Goal: Task Accomplishment & Management: Manage account settings

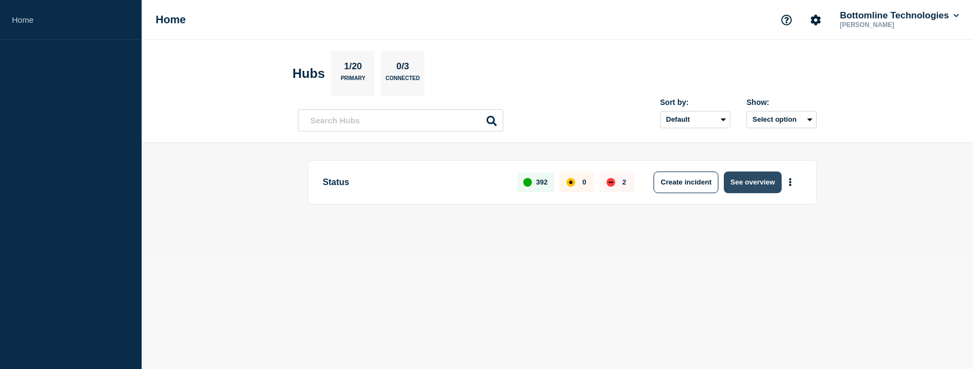
click at [748, 176] on button "See overview" at bounding box center [752, 182] width 57 height 22
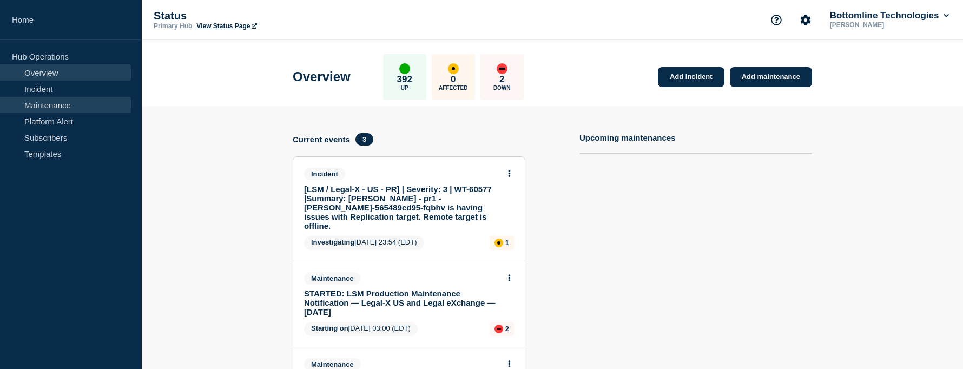
click at [48, 97] on link "Maintenance" at bounding box center [65, 105] width 131 height 16
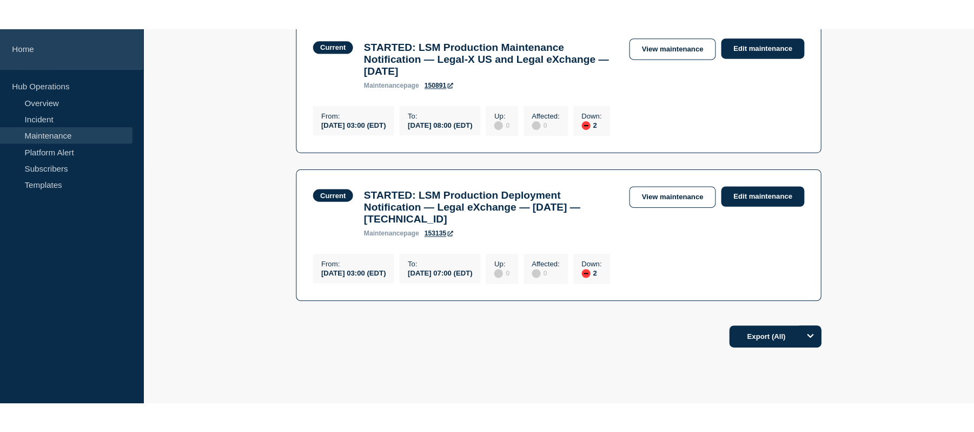
scroll to position [230, 0]
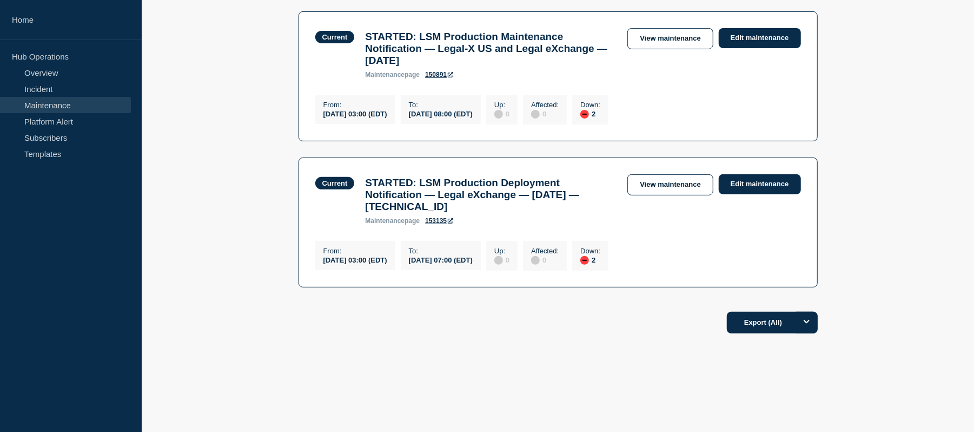
click at [212, 157] on main "All dates Filter Current 2 Down STARTED: LSM Production Maintenance Notificatio…" at bounding box center [558, 129] width 832 height 348
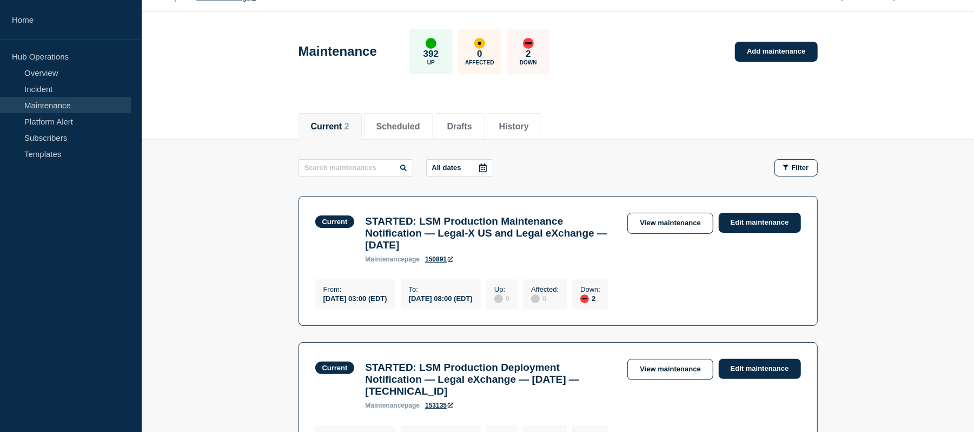
scroll to position [0, 0]
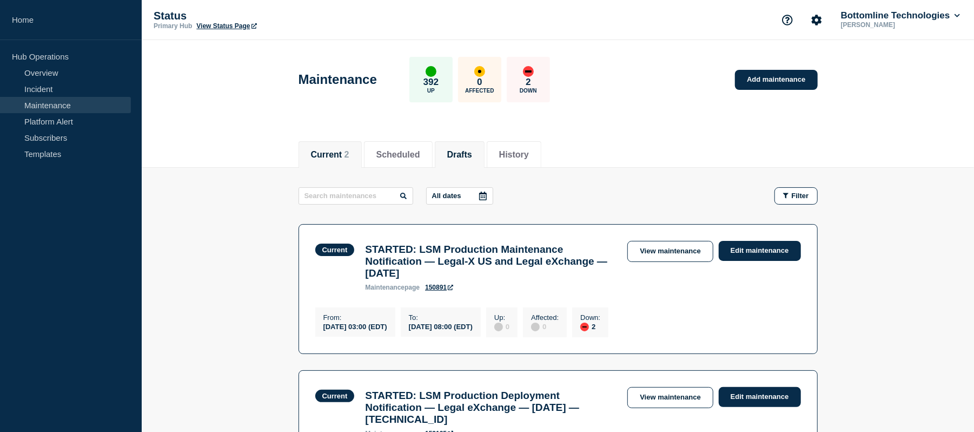
click at [481, 163] on li "Drafts" at bounding box center [460, 154] width 50 height 26
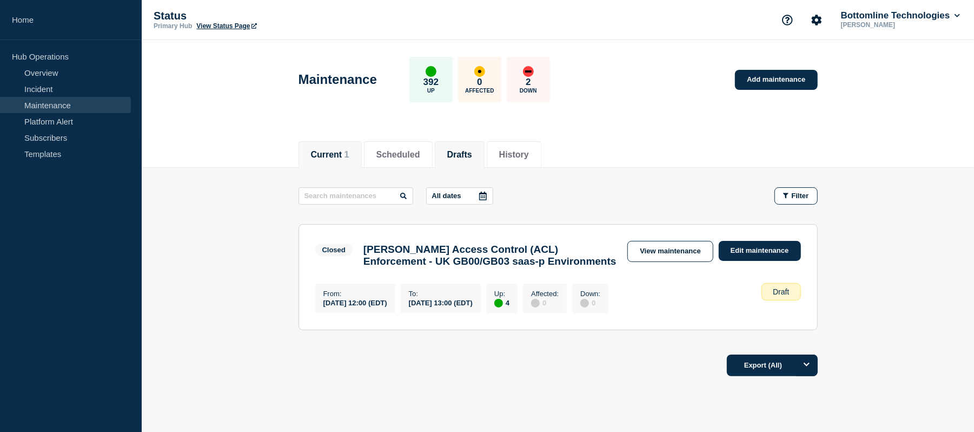
click at [340, 161] on li "Current 1" at bounding box center [330, 154] width 63 height 26
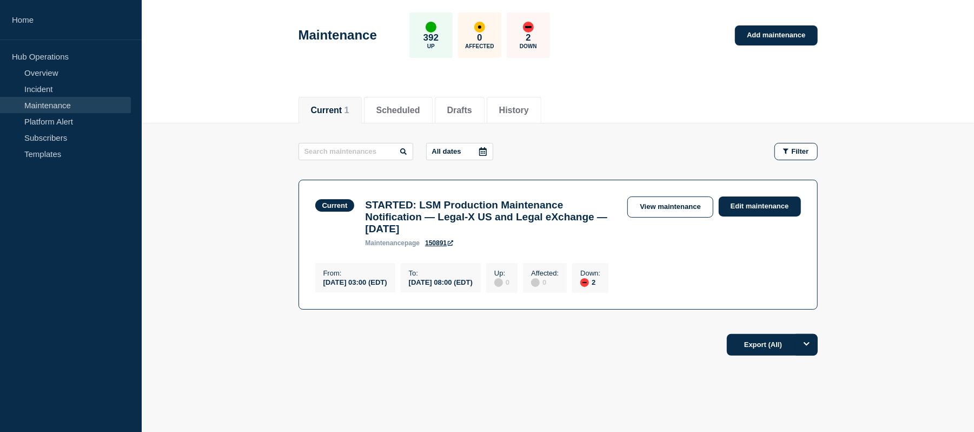
scroll to position [42, 0]
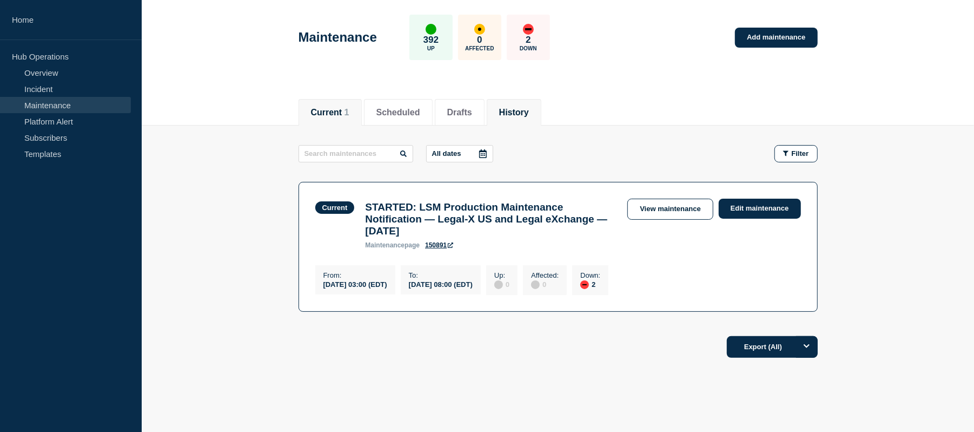
click at [520, 111] on button "History" at bounding box center [514, 113] width 30 height 10
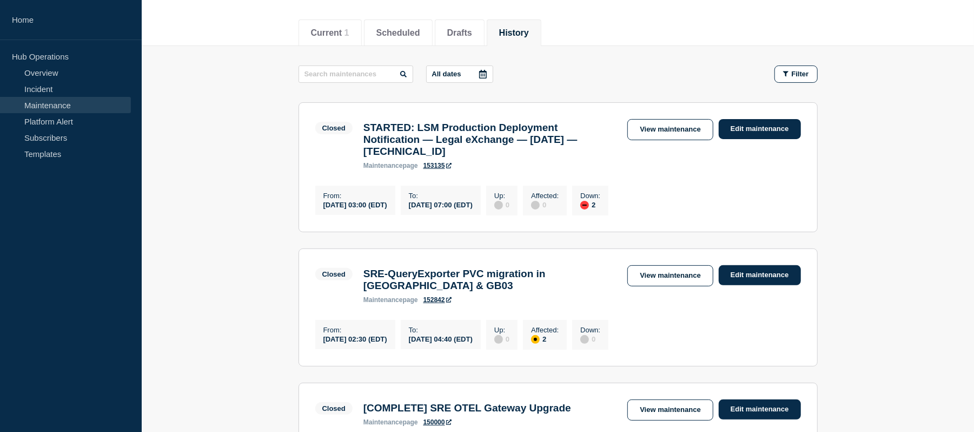
scroll to position [121, 0]
click at [69, 119] on link "Platform Alert" at bounding box center [65, 121] width 131 height 16
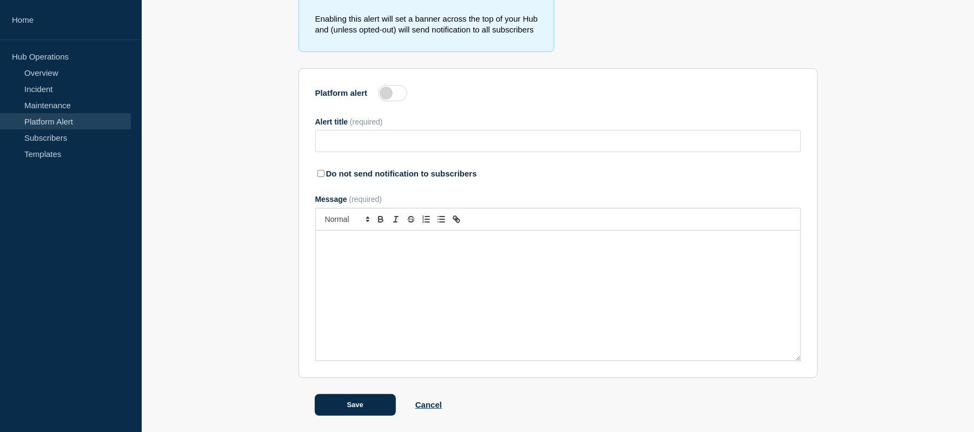
scroll to position [100, 0]
type input "Service Impact Update: (WT-56156) Grafana Dashboard Data Loss and Recovery Effo…"
checkbox input "true"
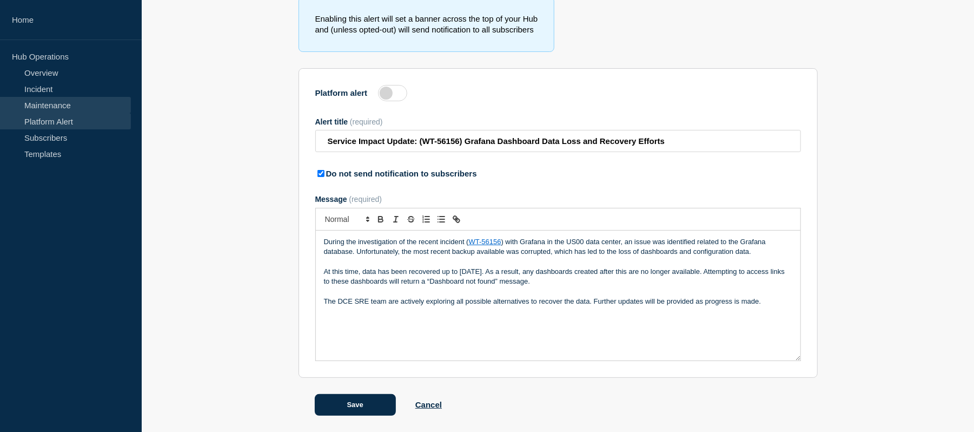
click at [65, 103] on link "Maintenance" at bounding box center [65, 105] width 131 height 16
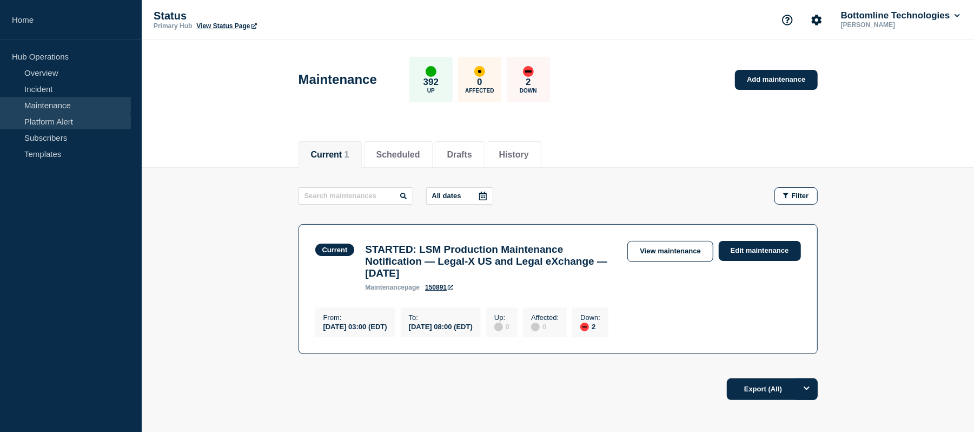
click at [63, 121] on link "Platform Alert" at bounding box center [65, 121] width 131 height 16
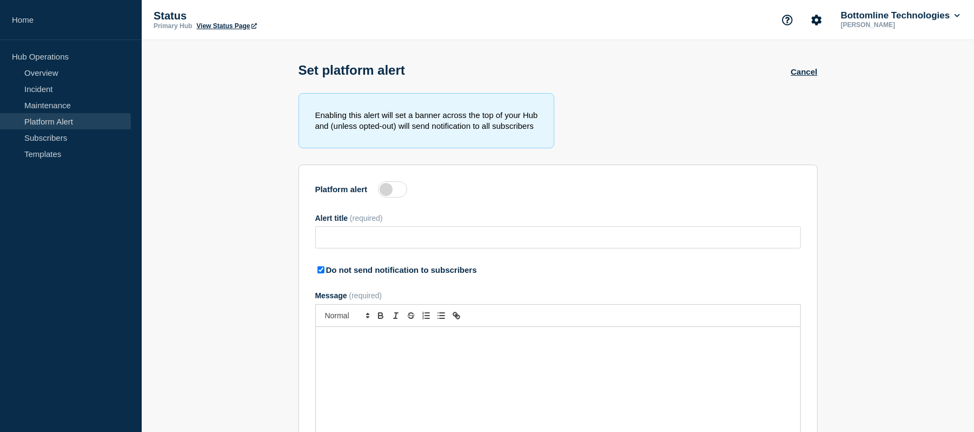
type input "Service Impact Update: (WT-56156) Grafana Dashboard Data Loss and Recovery Effo…"
checkbox input "true"
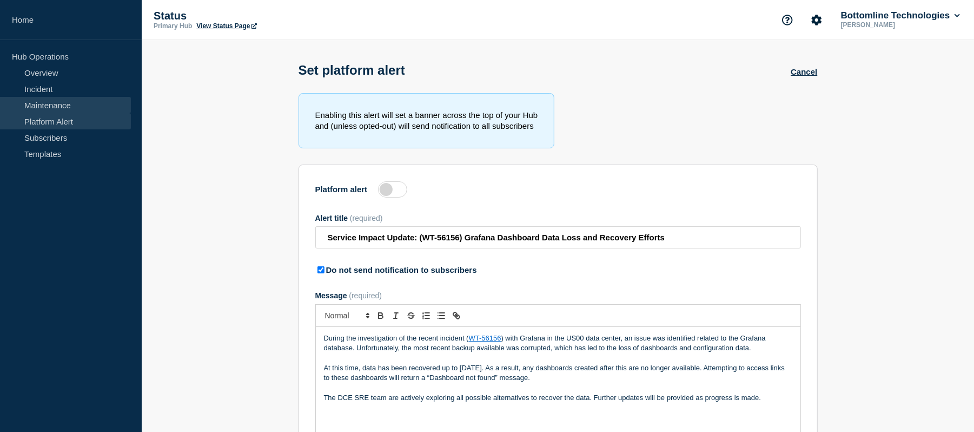
click at [62, 100] on link "Maintenance" at bounding box center [65, 105] width 131 height 16
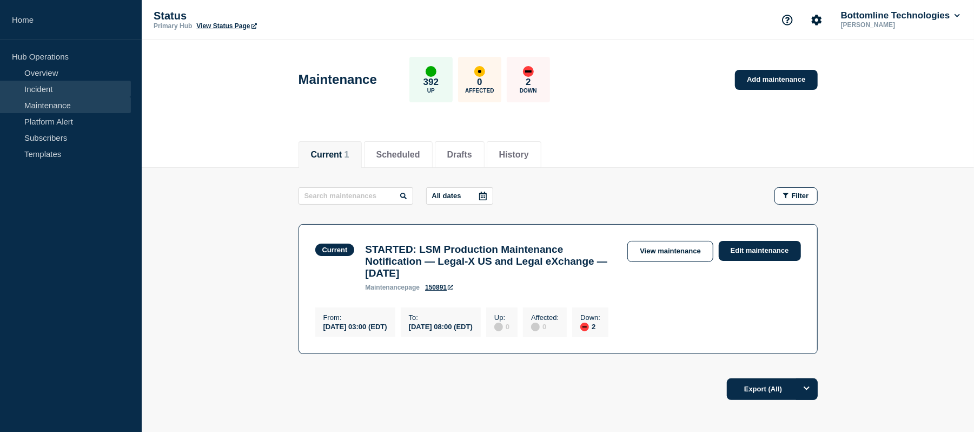
click at [64, 90] on link "Incident" at bounding box center [65, 89] width 131 height 16
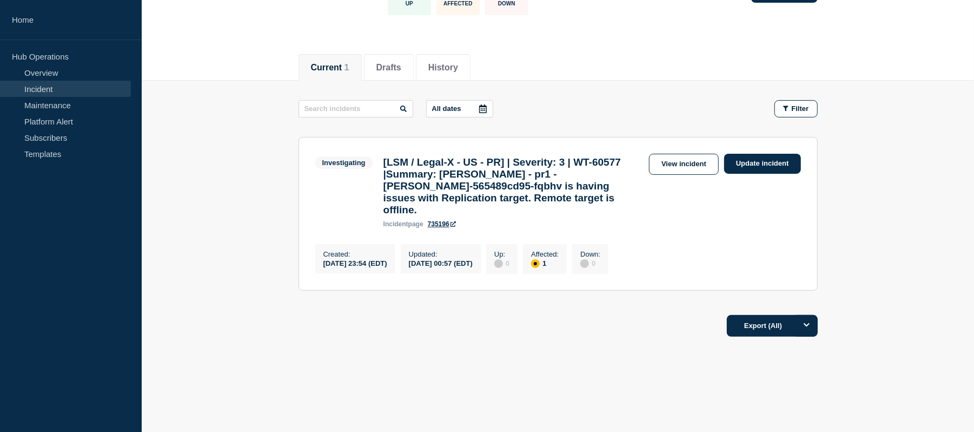
scroll to position [85, 0]
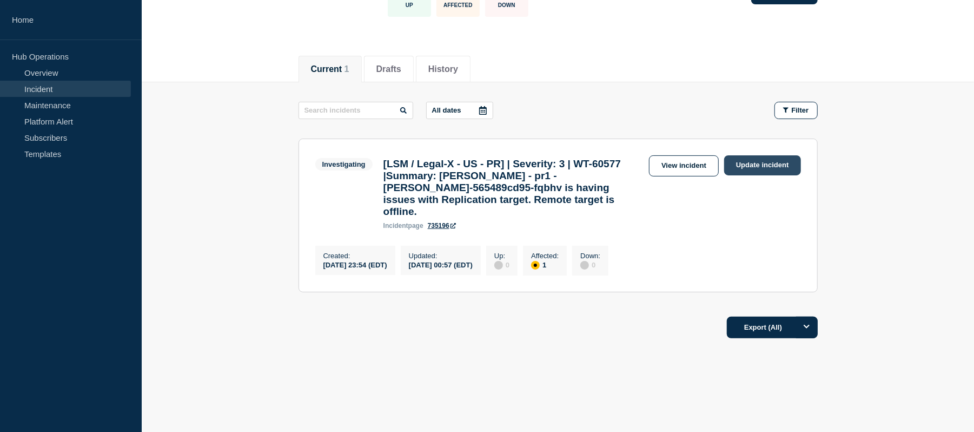
click at [753, 168] on link "Update incident" at bounding box center [762, 165] width 77 height 20
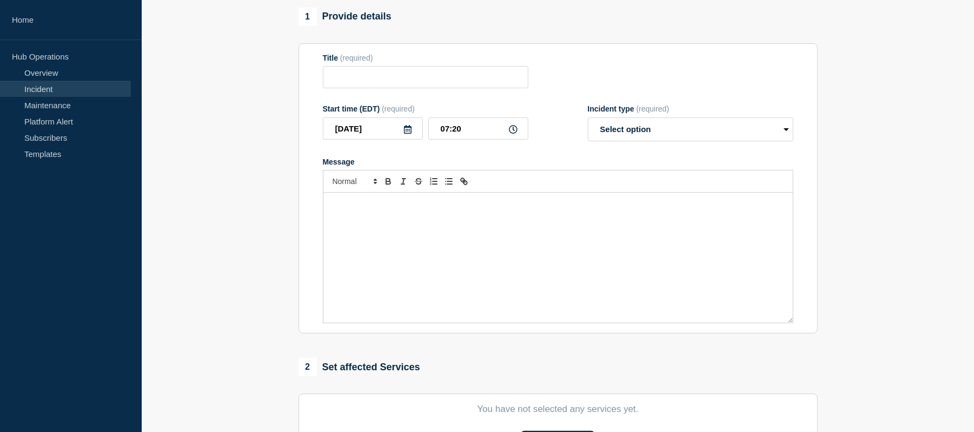
type input "[LSM / Legal-X - US - PR] | Severity: 3 | WT-60577 |Summary: [PERSON_NAME] - pr…"
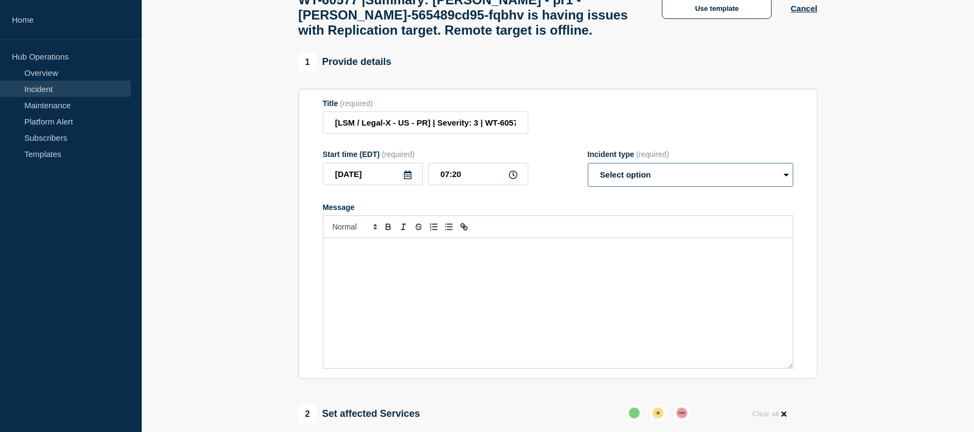
click at [647, 187] on select "Select option Investigating Identified Monitoring Resolved" at bounding box center [691, 175] width 206 height 24
select select "resolved"
click at [588, 176] on select "Select option Investigating Identified Monitoring Resolved" at bounding box center [691, 175] width 206 height 24
click at [396, 254] on p "Message" at bounding box center [558, 249] width 453 height 10
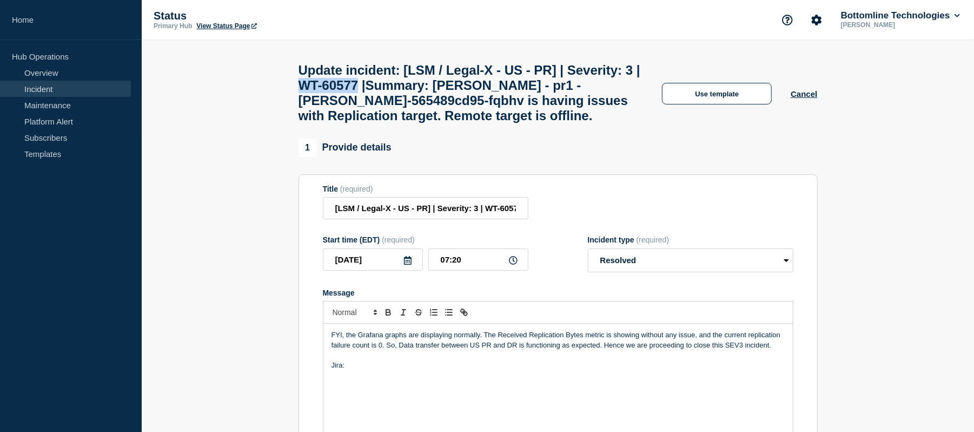
drag, startPoint x: 455, startPoint y: 89, endPoint x: 389, endPoint y: 88, distance: 66.0
click at [389, 88] on h1 "Update incident: [LSM / Legal-X - US - PR] | Severity: 3 | WT-60577 |Summary: […" at bounding box center [471, 93] width 345 height 61
copy h1 "WT-60577"
click at [362, 360] on p "Message" at bounding box center [558, 355] width 453 height 10
click at [376, 368] on p "Jira:" at bounding box center [558, 365] width 453 height 10
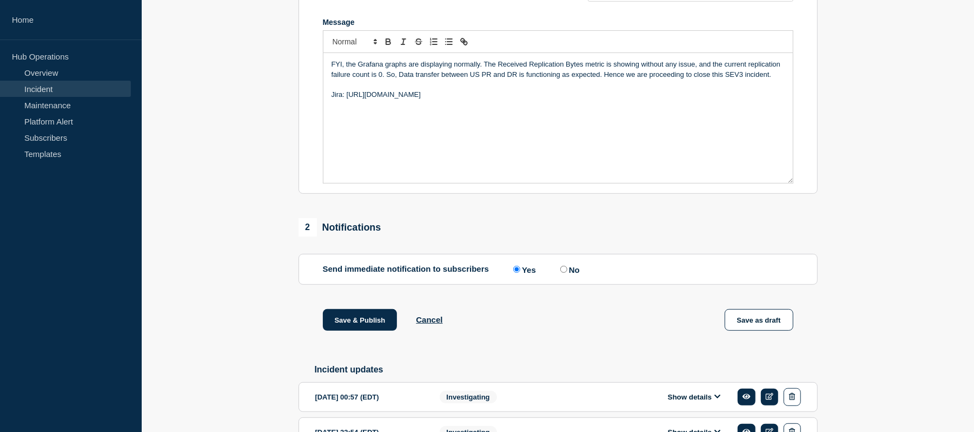
scroll to position [355, 0]
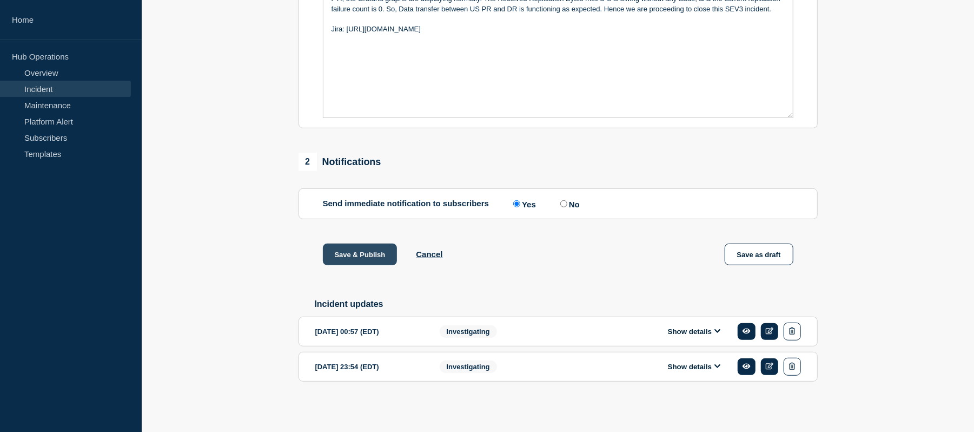
click at [366, 254] on button "Save & Publish" at bounding box center [360, 254] width 75 height 22
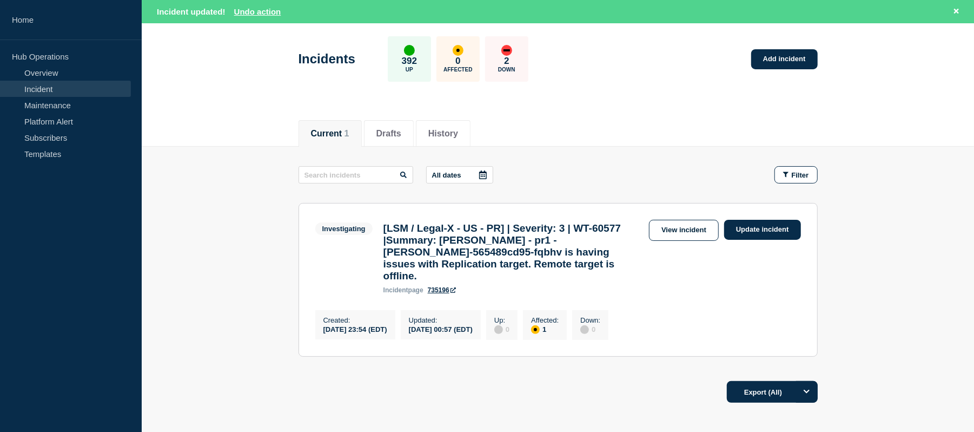
scroll to position [112, 0]
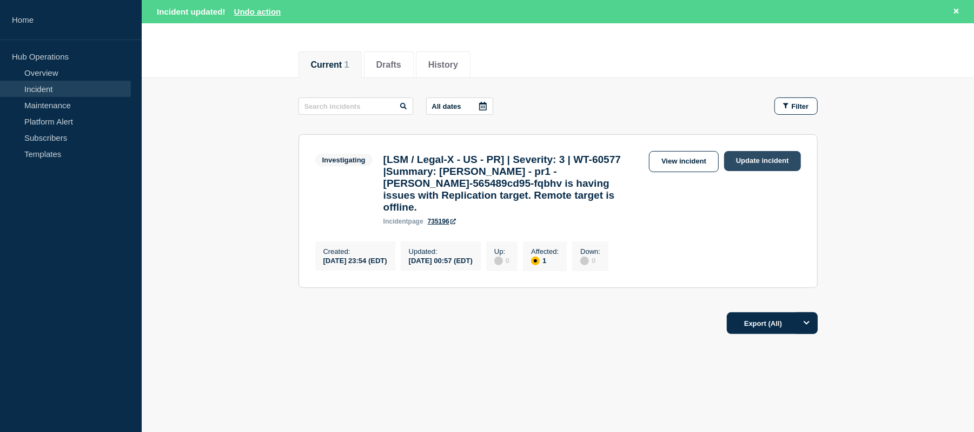
click at [769, 169] on link "Update incident" at bounding box center [762, 161] width 77 height 20
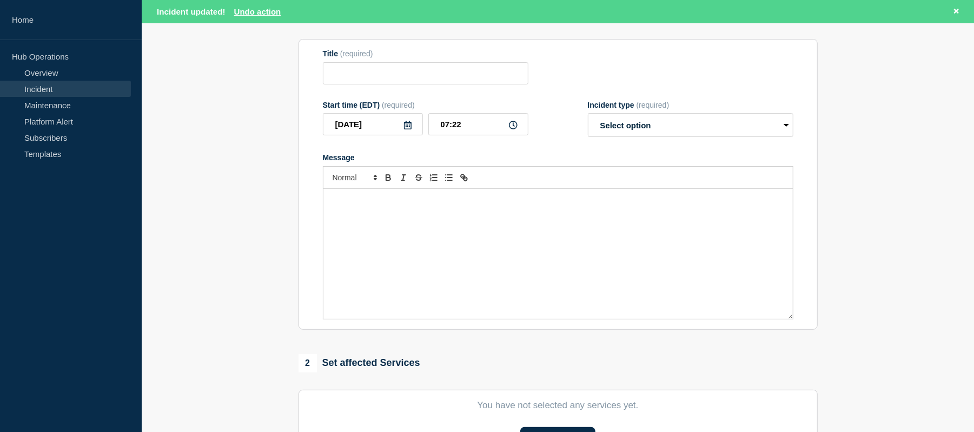
type input "[LSM / Legal-X - US - PR] | Severity: 3 | WT-60577 |Summary: [PERSON_NAME] - pr…"
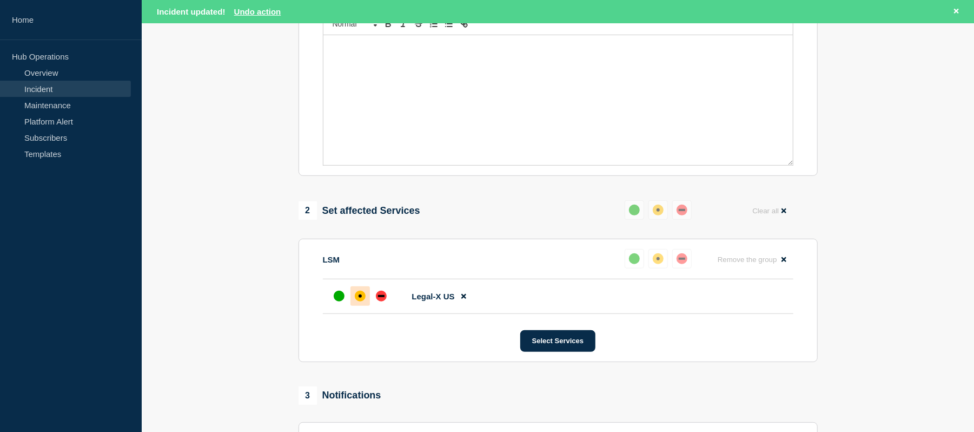
scroll to position [360, 0]
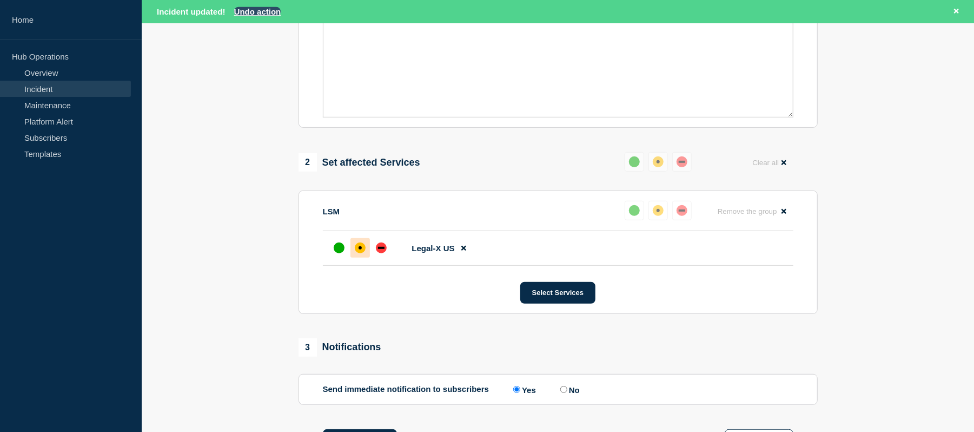
click at [251, 13] on button "Undo action" at bounding box center [257, 11] width 47 height 9
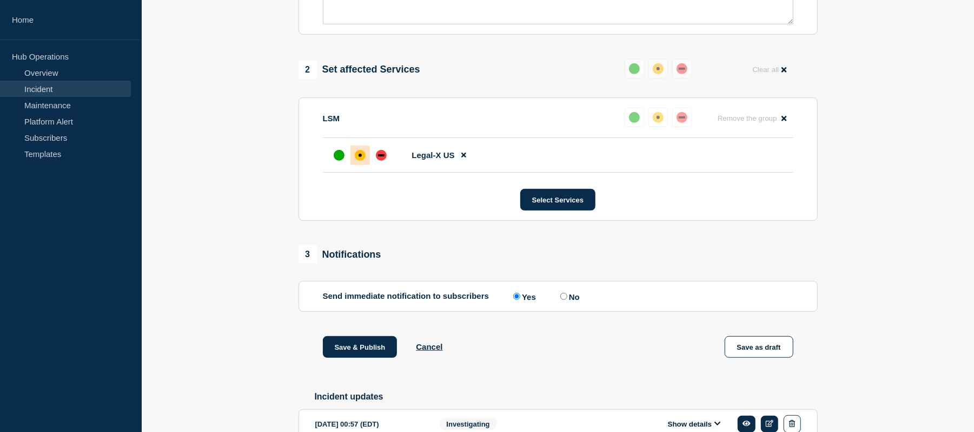
scroll to position [541, 0]
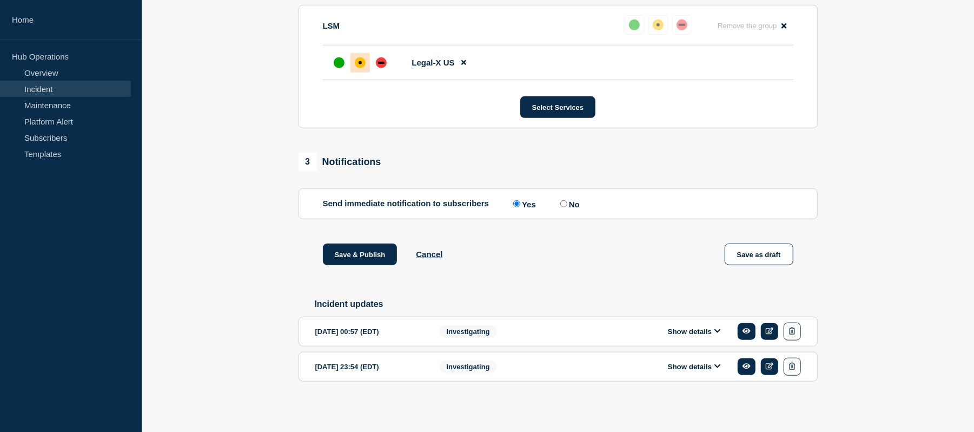
click at [710, 334] on button "Show details" at bounding box center [694, 331] width 59 height 9
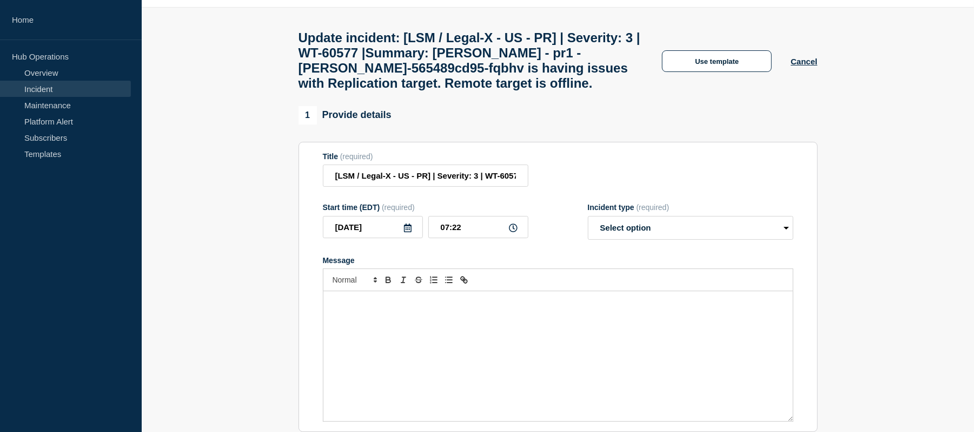
scroll to position [0, 0]
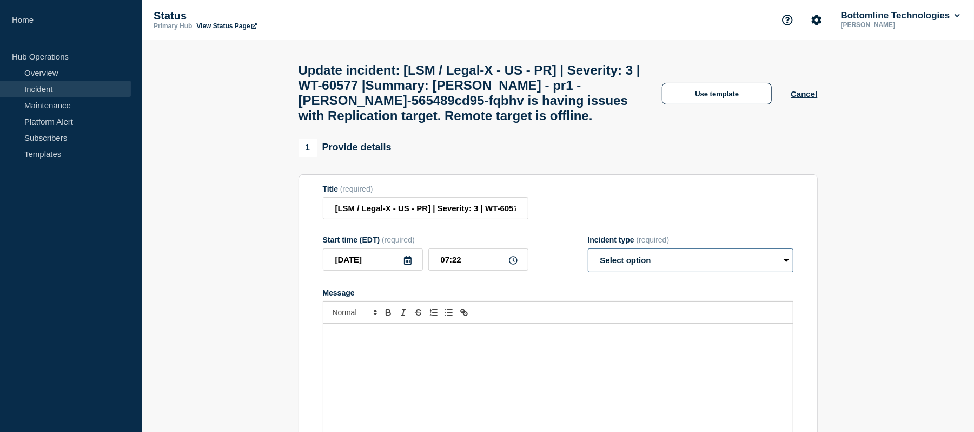
click at [687, 272] on select "Select option Investigating Identified Monitoring Resolved" at bounding box center [691, 260] width 206 height 24
select select "resolved"
click at [588, 262] on select "Select option Investigating Identified Monitoring Resolved" at bounding box center [691, 260] width 206 height 24
click at [390, 357] on div "Message" at bounding box center [557, 388] width 469 height 130
paste div "Message"
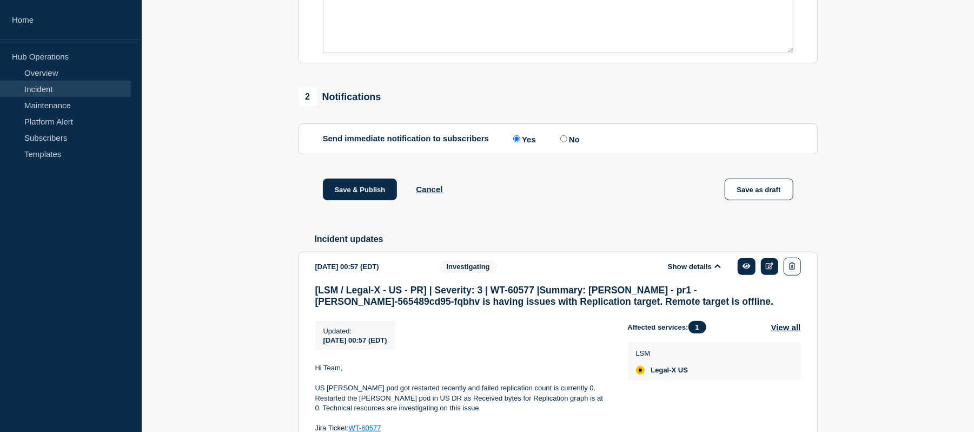
scroll to position [122, 0]
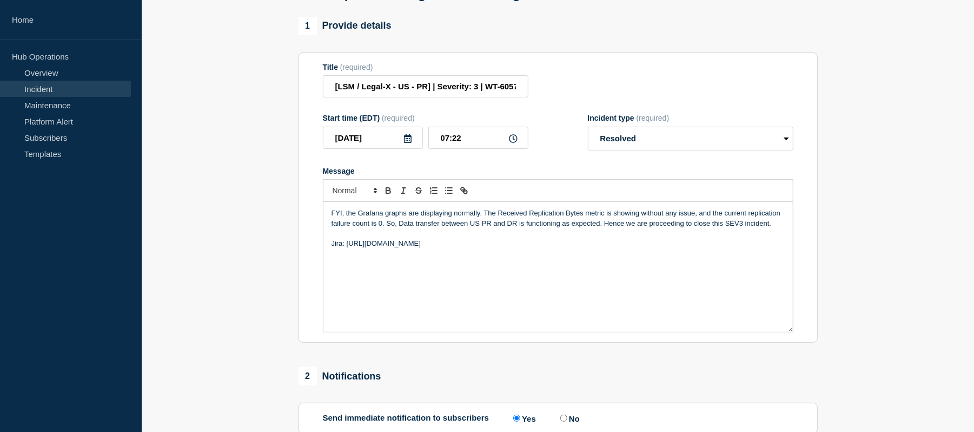
drag, startPoint x: 500, startPoint y: 254, endPoint x: 349, endPoint y: 260, distance: 151.6
click at [349, 248] on p "Jira: [URL][DOMAIN_NAME]" at bounding box center [558, 243] width 453 height 10
click at [466, 195] on icon "Toggle link" at bounding box center [464, 190] width 10 height 10
paste input "[URL][DOMAIN_NAME]"
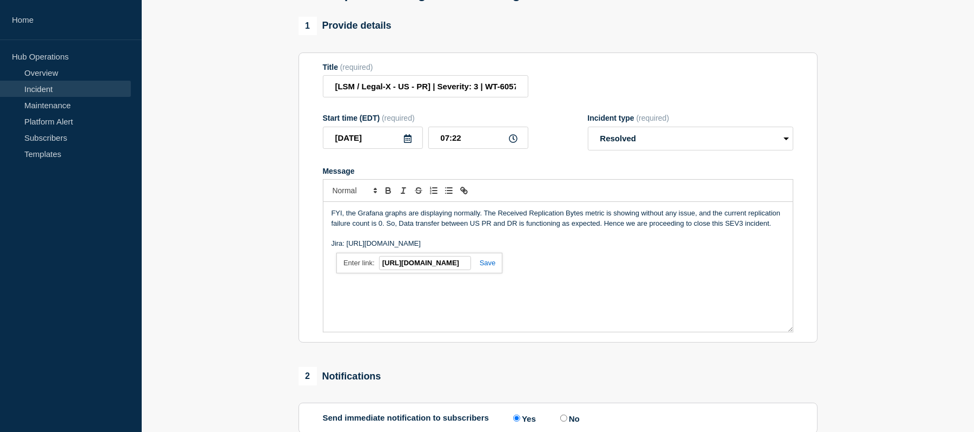
click at [488, 267] on link at bounding box center [483, 263] width 25 height 8
click at [507, 248] on p "Jira: [URL][DOMAIN_NAME]" at bounding box center [558, 243] width 453 height 10
drag, startPoint x: 507, startPoint y: 259, endPoint x: 348, endPoint y: 256, distance: 159.0
click at [348, 248] on p "Jira: [URL][DOMAIN_NAME]" at bounding box center [558, 243] width 453 height 10
click at [463, 194] on icon "Toggle link" at bounding box center [465, 192] width 4 height 4
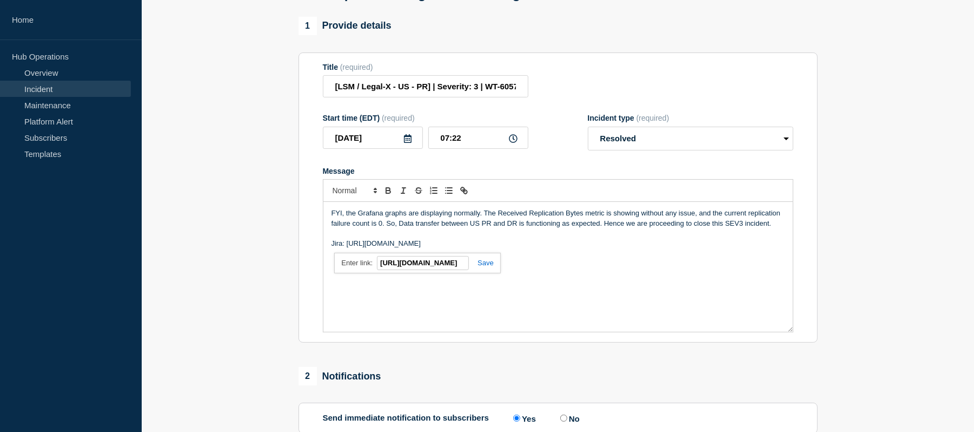
paste input "text"
type input "[URL][DOMAIN_NAME]"
click at [486, 267] on link at bounding box center [481, 263] width 25 height 8
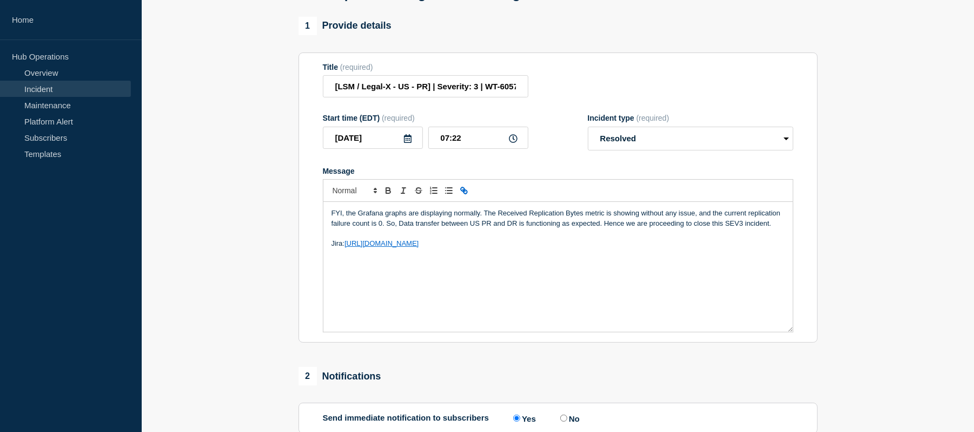
click at [519, 283] on div "FYI, the Grafana graphs are displaying normally. The Received Replication Bytes…" at bounding box center [557, 267] width 469 height 130
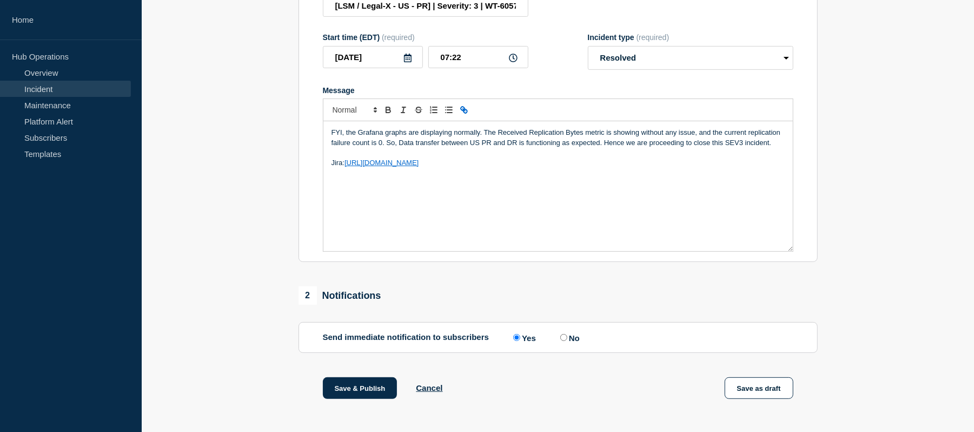
scroll to position [204, 0]
click at [349, 146] on p "FYI, the Grafana graphs are displaying normally. The Received Replication Bytes…" at bounding box center [558, 136] width 453 height 20
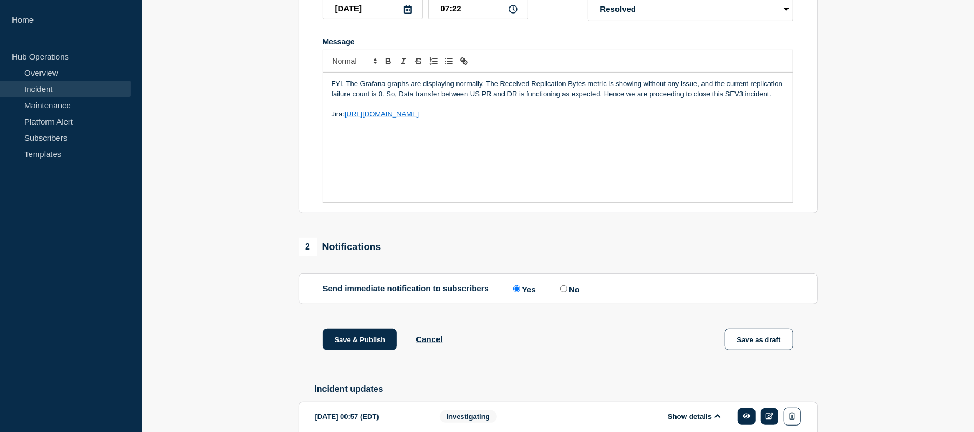
scroll to position [171, 0]
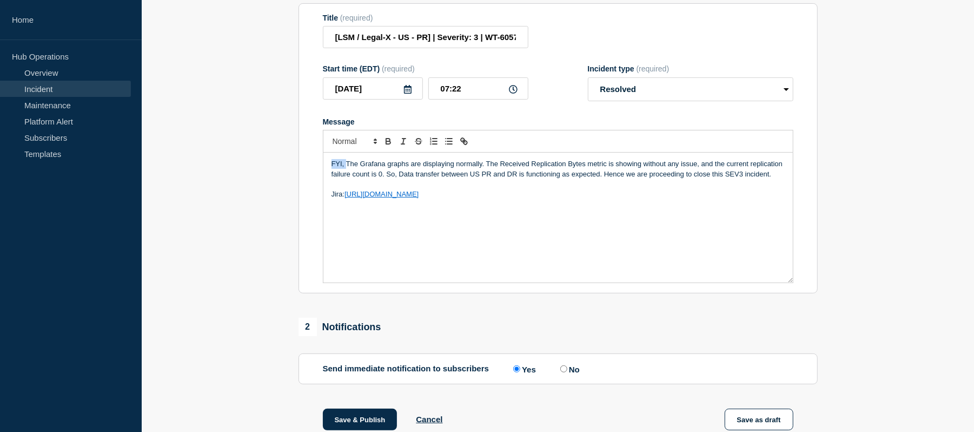
drag, startPoint x: 346, startPoint y: 178, endPoint x: 330, endPoint y: 178, distance: 16.2
click at [330, 178] on div "FYI, The Grafana graphs are displaying normally. The Received Replication Bytes…" at bounding box center [557, 218] width 469 height 130
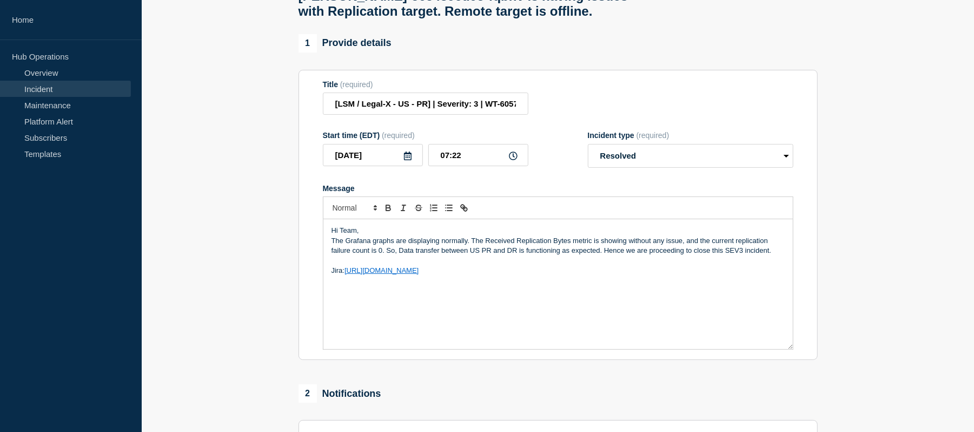
scroll to position [88, 0]
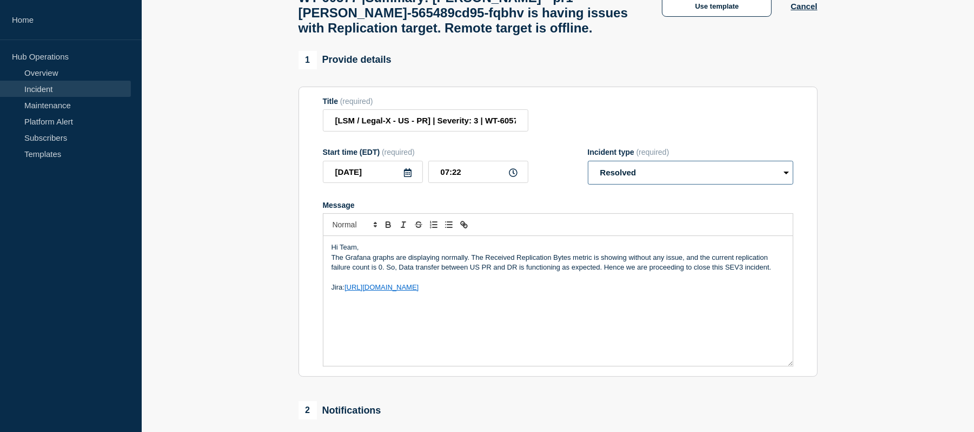
click at [670, 184] on select "Select option Investigating Identified Monitoring Resolved" at bounding box center [691, 173] width 206 height 24
click at [588, 174] on select "Select option Investigating Identified Monitoring Resolved" at bounding box center [691, 173] width 206 height 24
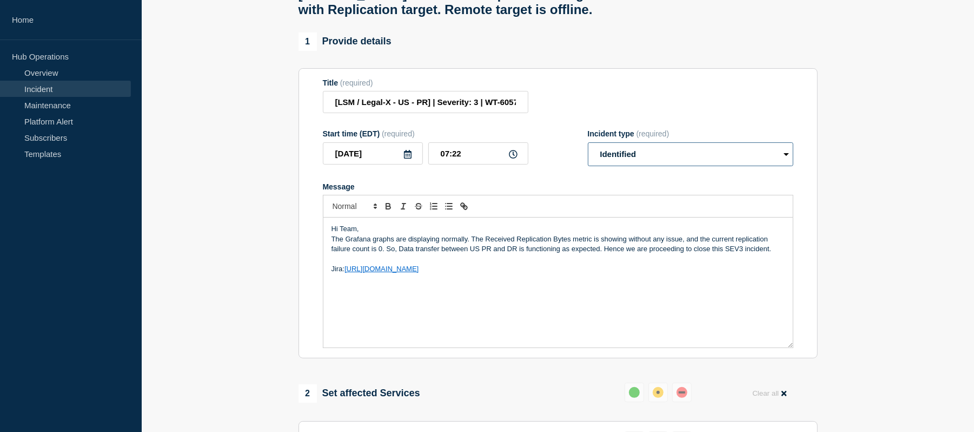
scroll to position [98, 0]
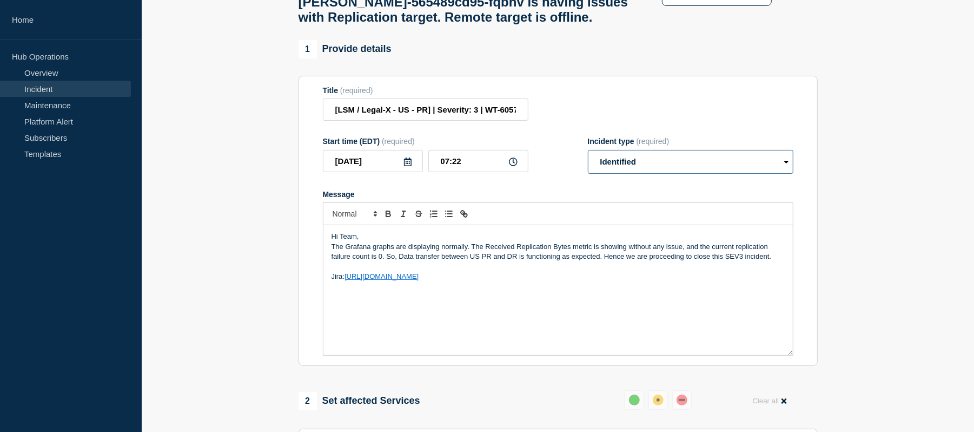
click at [681, 171] on select "Select option Investigating Identified Monitoring Resolved" at bounding box center [691, 162] width 206 height 24
select select "resolved"
click at [588, 163] on select "Select option Investigating Identified Monitoring Resolved" at bounding box center [691, 162] width 206 height 24
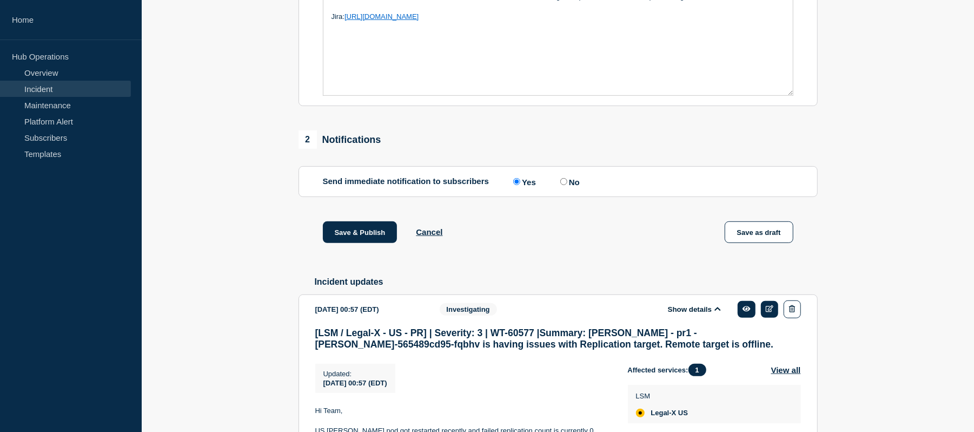
scroll to position [370, 0]
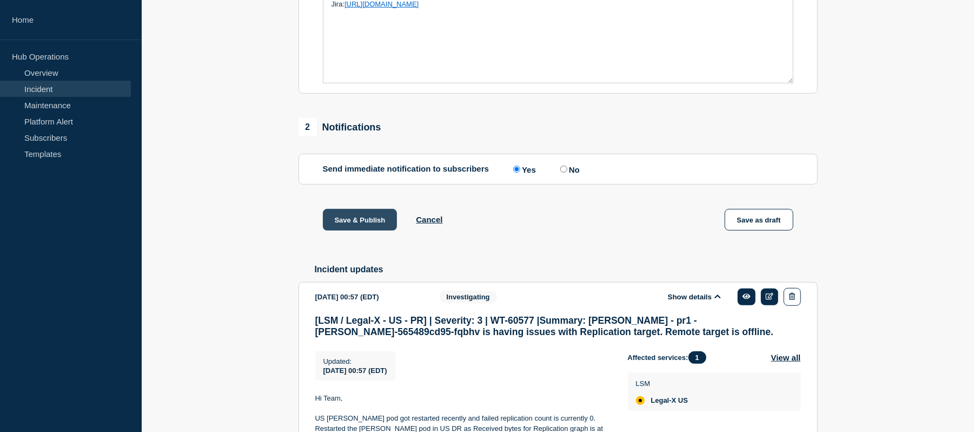
click at [333, 226] on button "Save & Publish" at bounding box center [360, 220] width 75 height 22
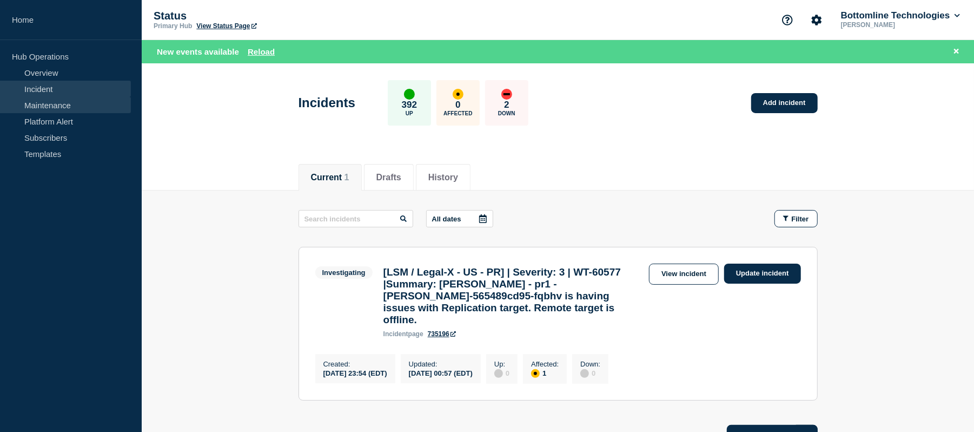
click at [53, 100] on link "Maintenance" at bounding box center [65, 105] width 131 height 16
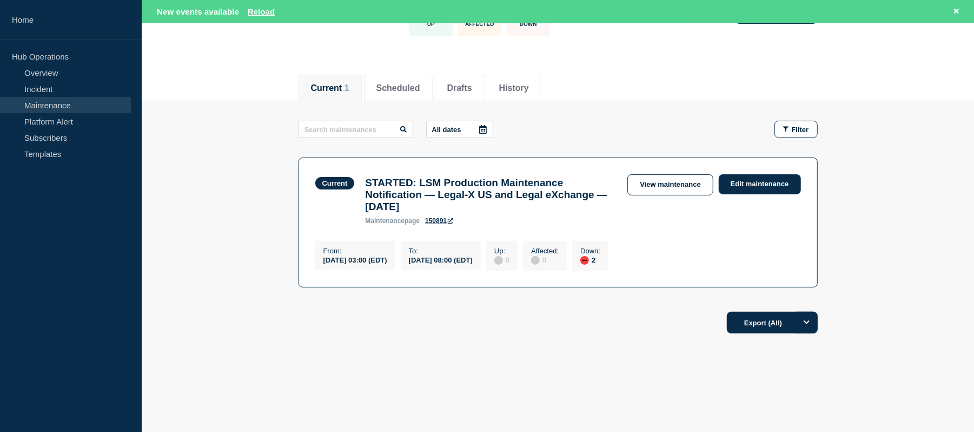
scroll to position [96, 0]
click at [522, 83] on button "History" at bounding box center [514, 88] width 30 height 10
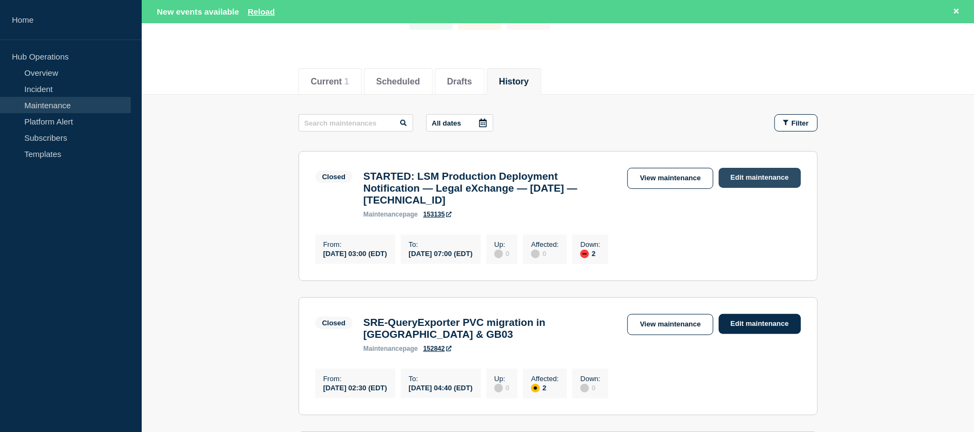
click at [738, 180] on link "Edit maintenance" at bounding box center [760, 178] width 82 height 20
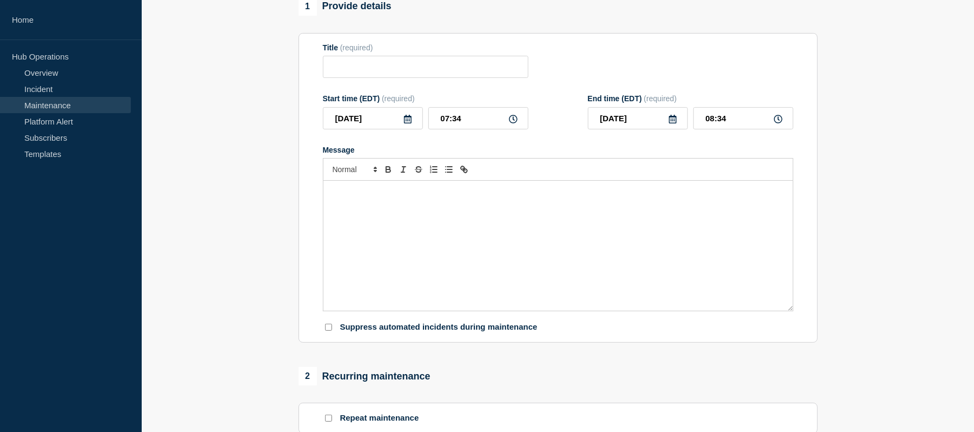
type input "STARTED: LSM Production Deployment Notification — Legal eXchange — [DATE] — [TE…"
type input "03:00"
type input "07:00"
checkbox input "true"
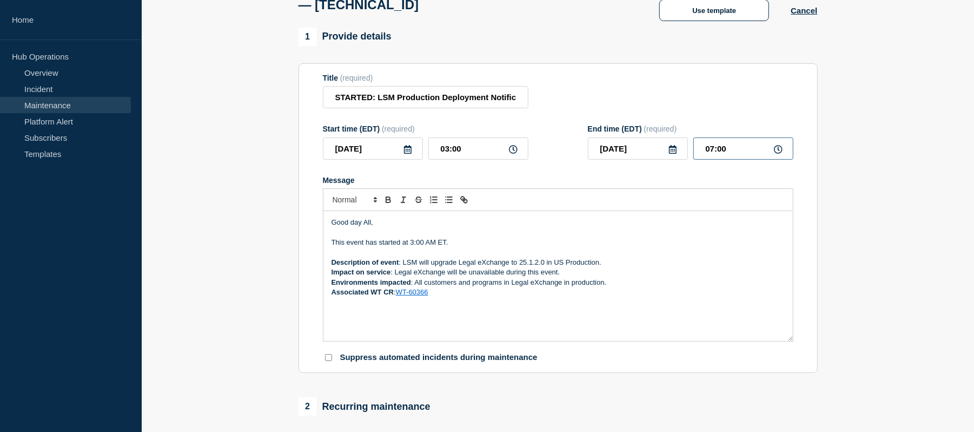
click at [714, 158] on input "07:00" at bounding box center [743, 148] width 100 height 22
type input "08:00"
drag, startPoint x: 470, startPoint y: 251, endPoint x: 318, endPoint y: 229, distance: 154.1
click at [318, 229] on section "Title (required) STARTED: LSM Production Deployment Notification — Legal eXchan…" at bounding box center [558, 218] width 519 height 310
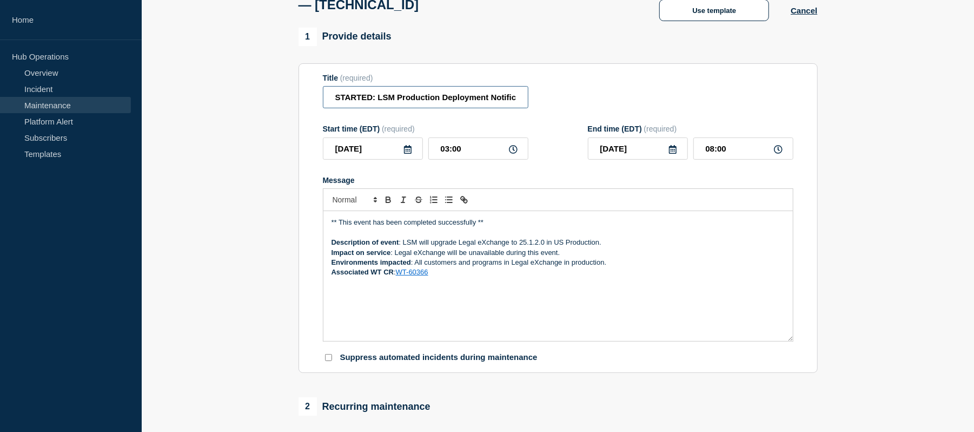
drag, startPoint x: 373, startPoint y: 108, endPoint x: 308, endPoint y: 102, distance: 65.7
click at [308, 102] on section "Title (required) STARTED: LSM Production Deployment Notification — Legal eXchan…" at bounding box center [558, 218] width 519 height 310
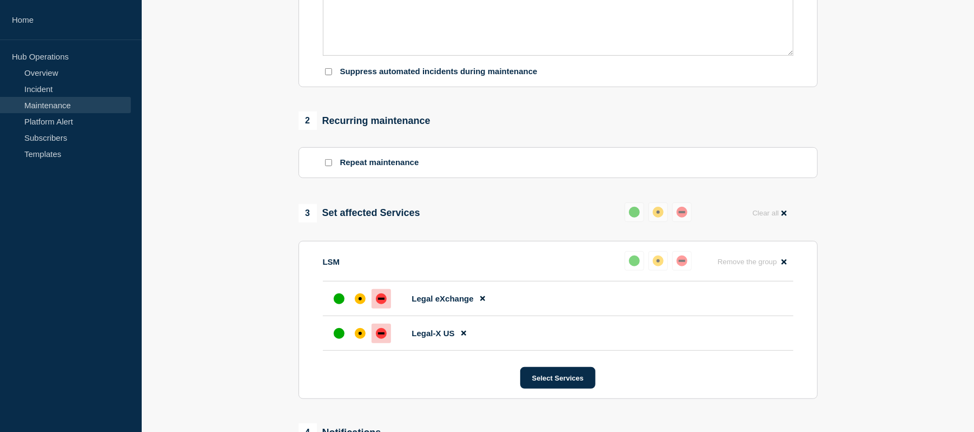
scroll to position [384, 0]
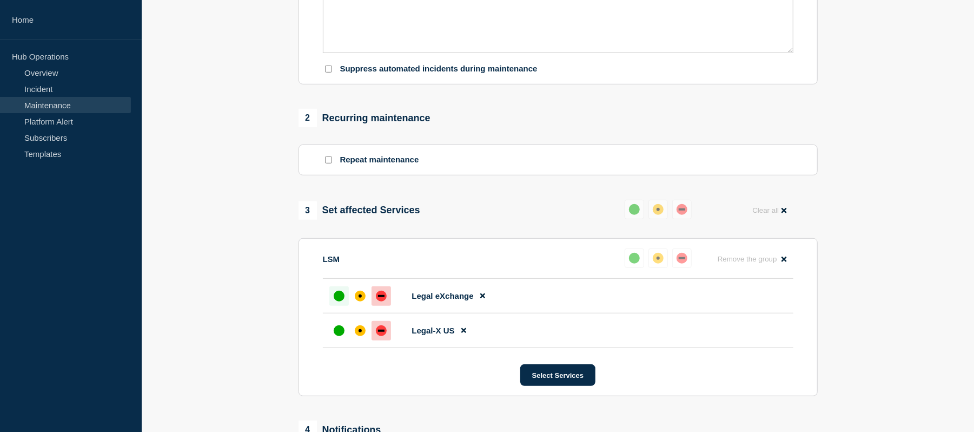
type input "COMPLETED: LSM Production Deployment Notification — Legal eXchange — [DATE] — […"
click at [336, 301] on div "up" at bounding box center [339, 295] width 11 height 11
click at [343, 336] on div "up" at bounding box center [339, 330] width 11 height 11
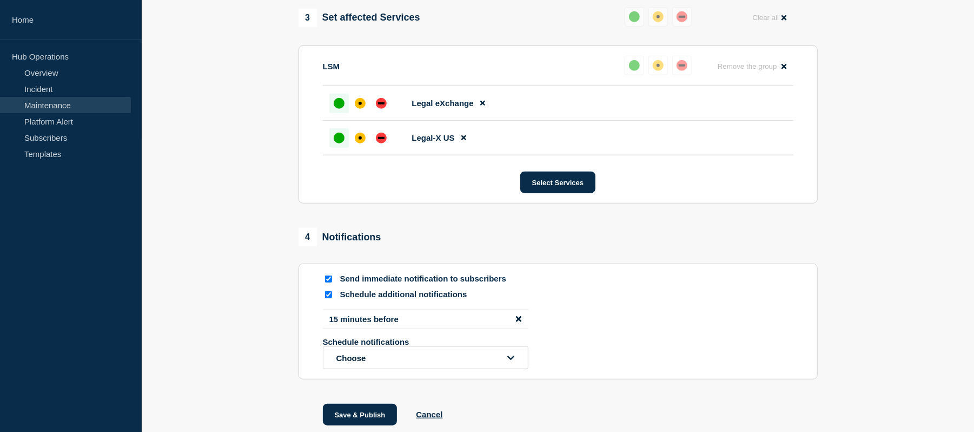
scroll to position [652, 0]
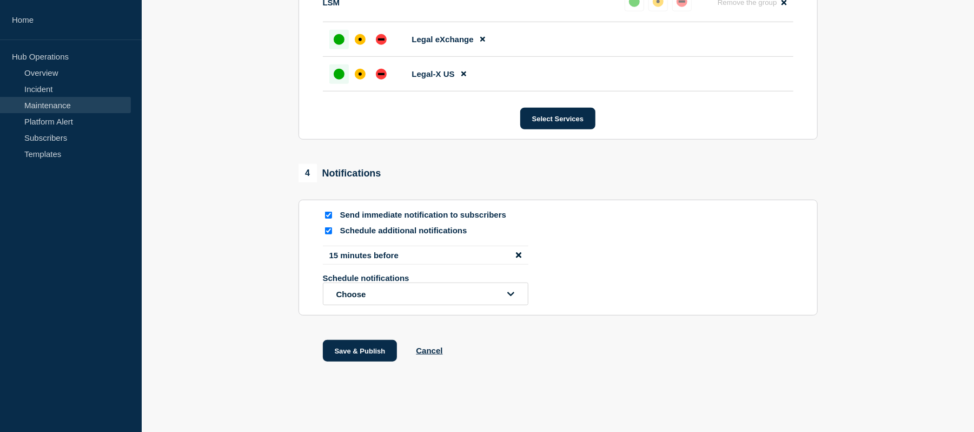
click at [329, 229] on input "Schedule additional notifications" at bounding box center [328, 230] width 7 height 7
checkbox input "false"
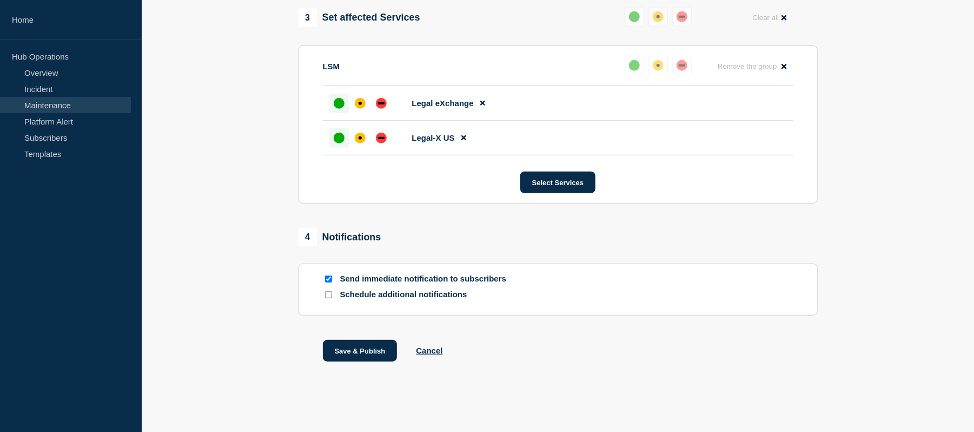
scroll to position [588, 0]
click at [363, 356] on button "Save & Publish" at bounding box center [360, 351] width 75 height 22
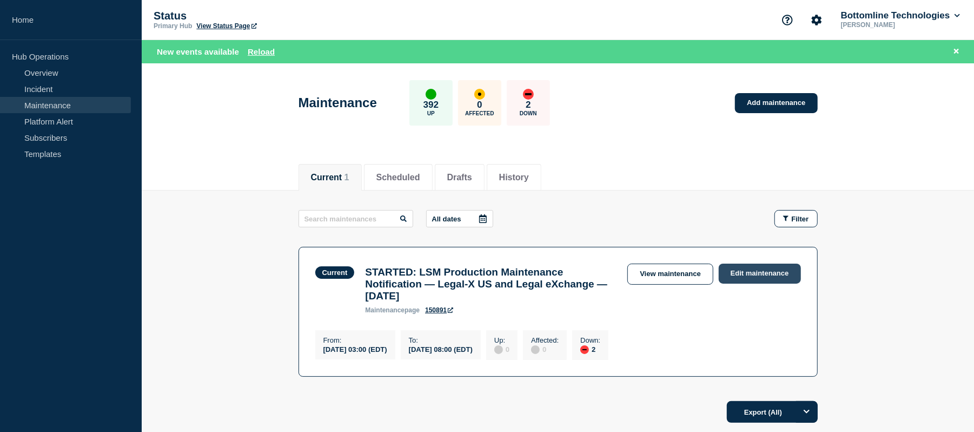
click at [750, 276] on link "Edit maintenance" at bounding box center [760, 273] width 82 height 20
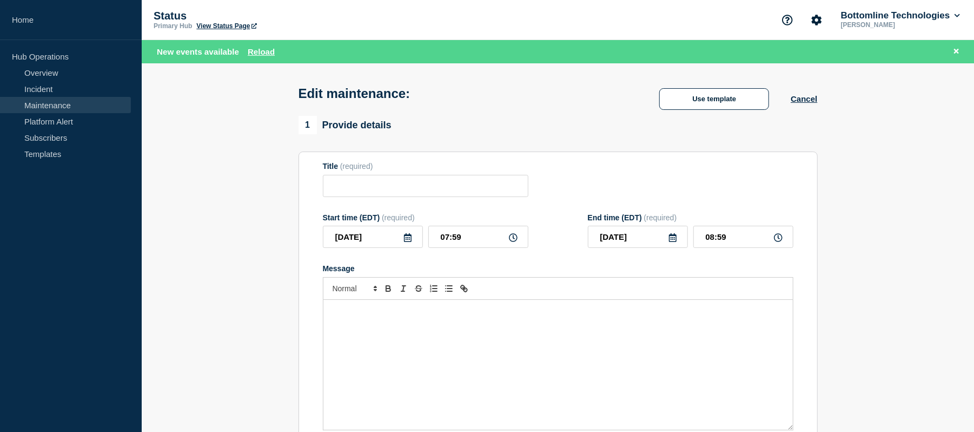
type input "STARTED: LSM Production Maintenance Notification — Legal-X US and Legal eXchang…"
type input "03:00"
type input "08:00"
checkbox input "true"
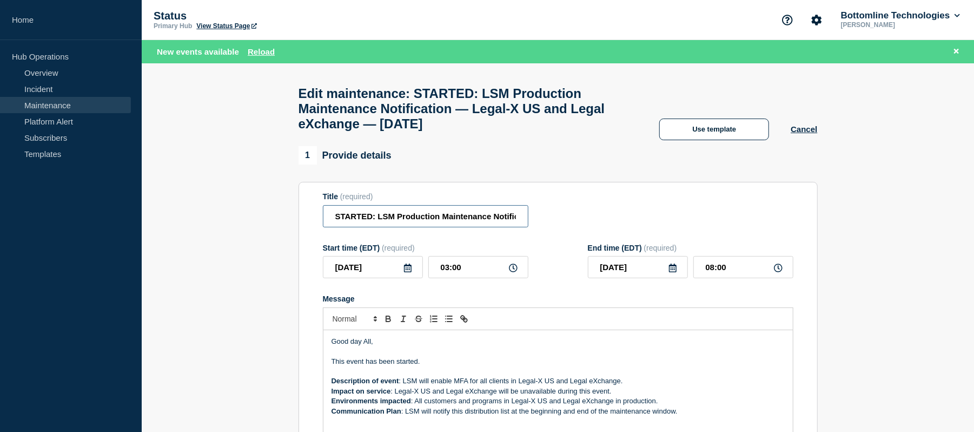
drag, startPoint x: 372, startPoint y: 227, endPoint x: 327, endPoint y: 232, distance: 45.7
click at [327, 227] on input "STARTED: LSM Production Maintenance Notification — Legal-X US and Legal eXchang…" at bounding box center [426, 216] width 206 height 22
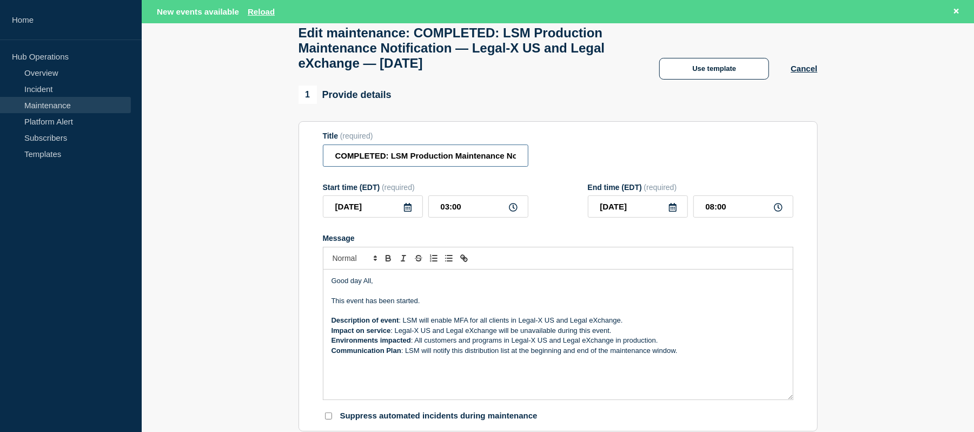
scroll to position [63, 0]
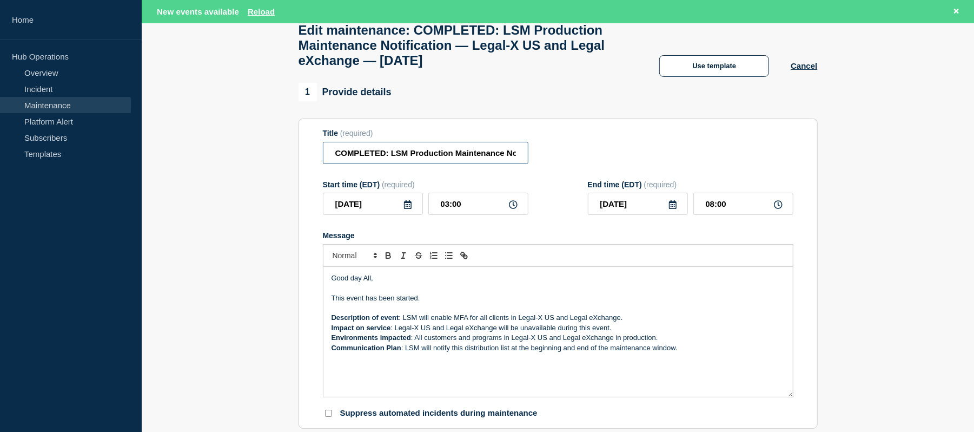
type input "COMPLETED: LSM Production Maintenance Notification — Legal-X US and Legal eXcha…"
drag, startPoint x: 442, startPoint y: 305, endPoint x: 304, endPoint y: 284, distance: 139.4
click at [304, 284] on section "Title (required) COMPLETED: LSM Production Maintenance Notification — Legal-X U…" at bounding box center [558, 273] width 519 height 310
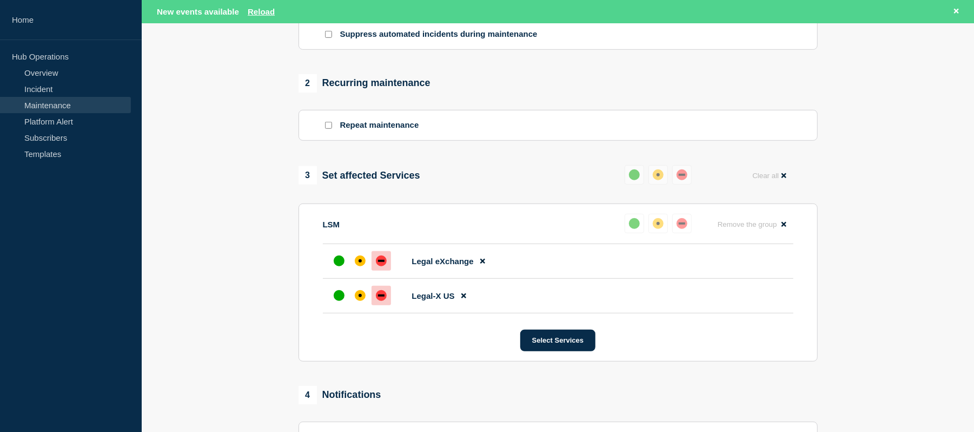
scroll to position [442, 0]
click at [343, 266] on div "up" at bounding box center [339, 260] width 11 height 11
click at [335, 304] on div at bounding box center [338, 294] width 19 height 19
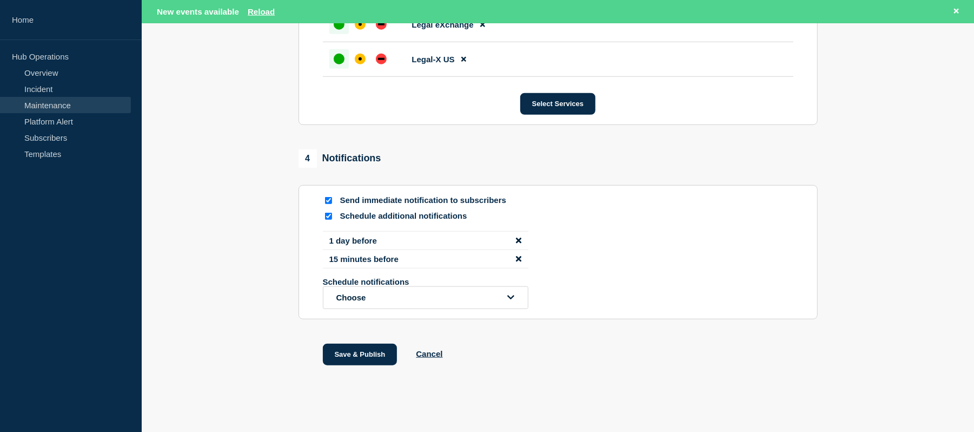
scroll to position [693, 0]
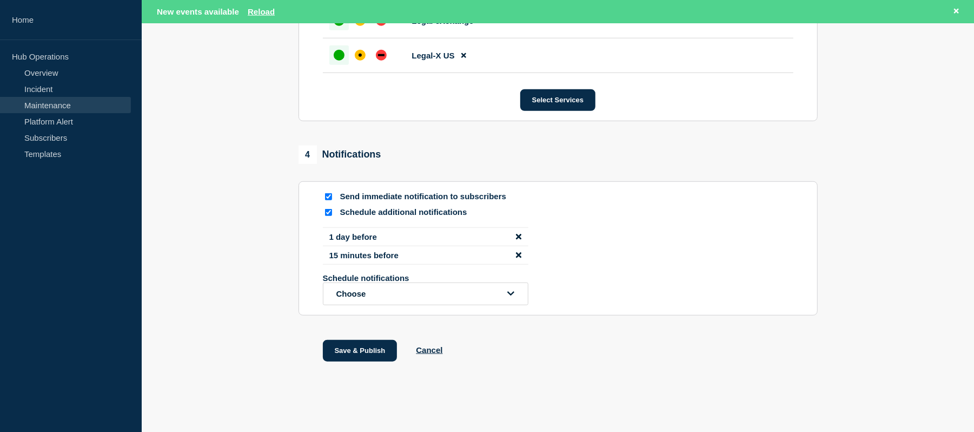
click at [330, 214] on input "Schedule additional notifications" at bounding box center [328, 212] width 7 height 7
checkbox input "false"
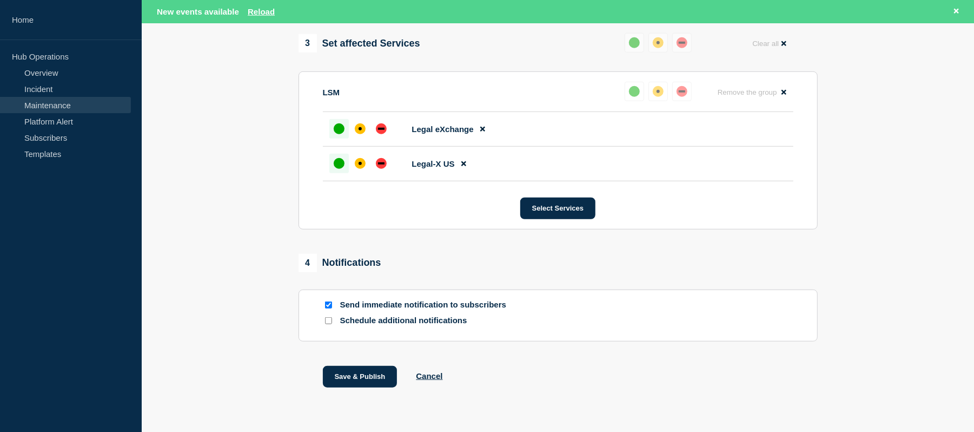
scroll to position [611, 0]
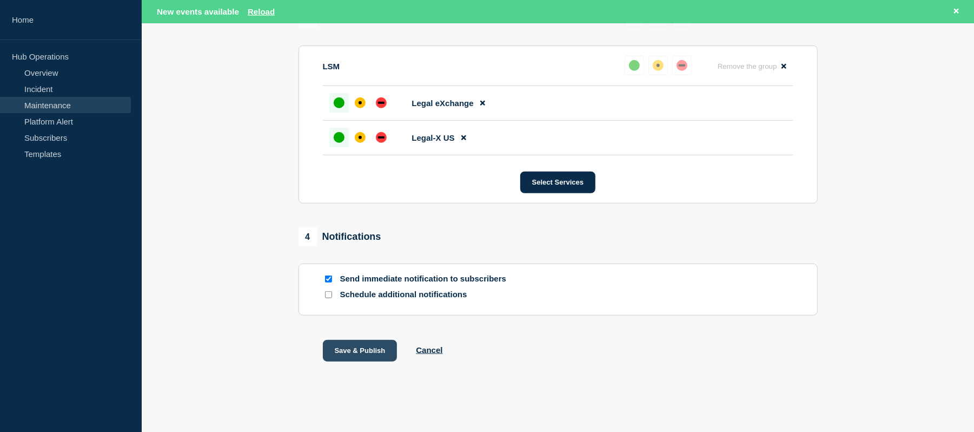
click at [363, 345] on button "Save & Publish" at bounding box center [360, 351] width 75 height 22
